Goal: Task Accomplishment & Management: Use online tool/utility

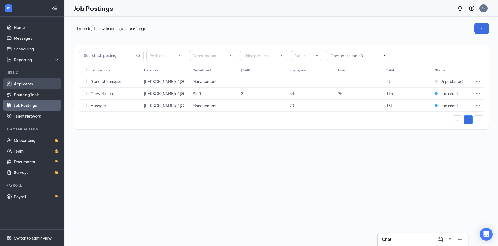
click at [23, 84] on link "Applicants" at bounding box center [37, 83] width 46 height 11
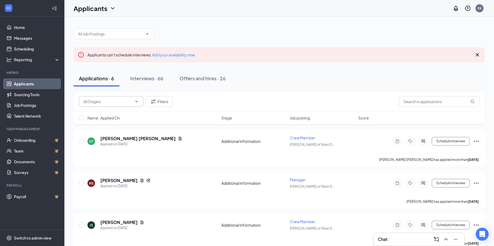
click at [115, 100] on input "text" at bounding box center [107, 101] width 49 height 6
click at [102, 99] on input "text" at bounding box center [107, 101] width 49 height 6
click at [89, 100] on input "text" at bounding box center [107, 101] width 49 height 6
click at [149, 78] on div "Interviews · 66" at bounding box center [146, 78] width 33 height 7
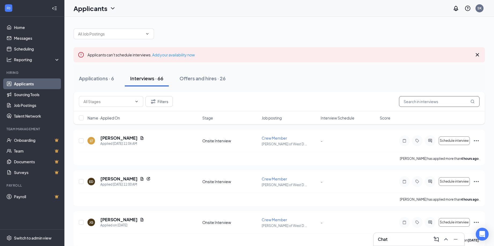
click at [444, 101] on input "text" at bounding box center [439, 101] width 80 height 11
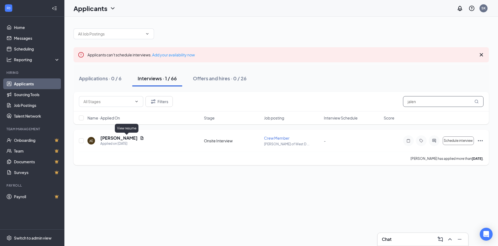
type input "jalen"
click at [140, 138] on icon "Document" at bounding box center [141, 137] width 3 height 3
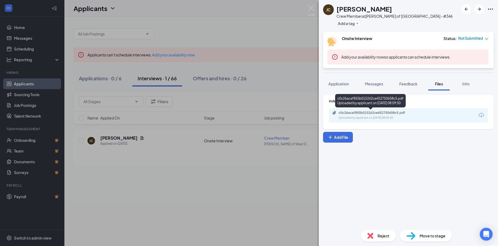
click at [379, 117] on div "Uploaded by applicant on [DATE] 08:09:50" at bounding box center [378, 118] width 80 height 4
